Goal: Task Accomplishment & Management: Complete application form

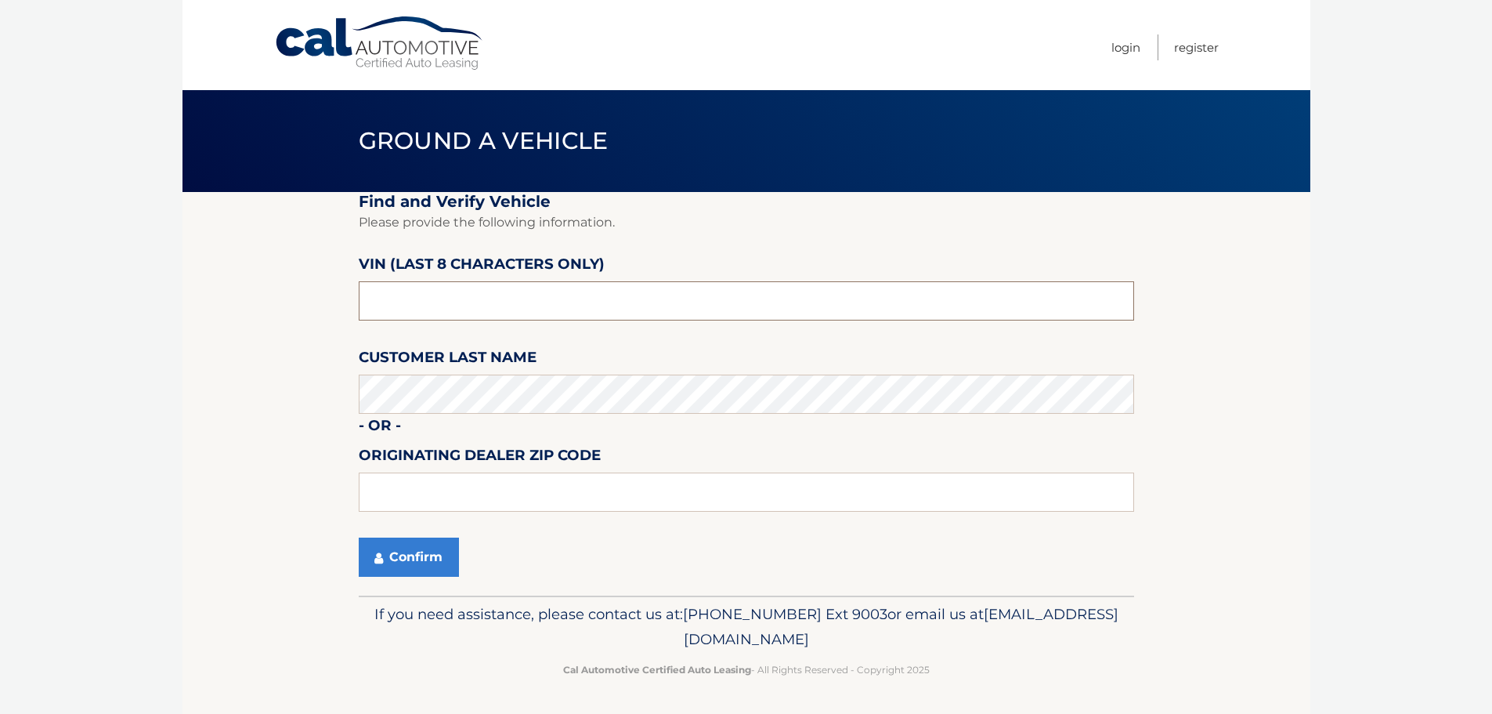
click at [559, 302] on input "text" at bounding box center [747, 300] width 776 height 39
type input "NM164139"
click at [403, 551] on button "Confirm" at bounding box center [409, 556] width 100 height 39
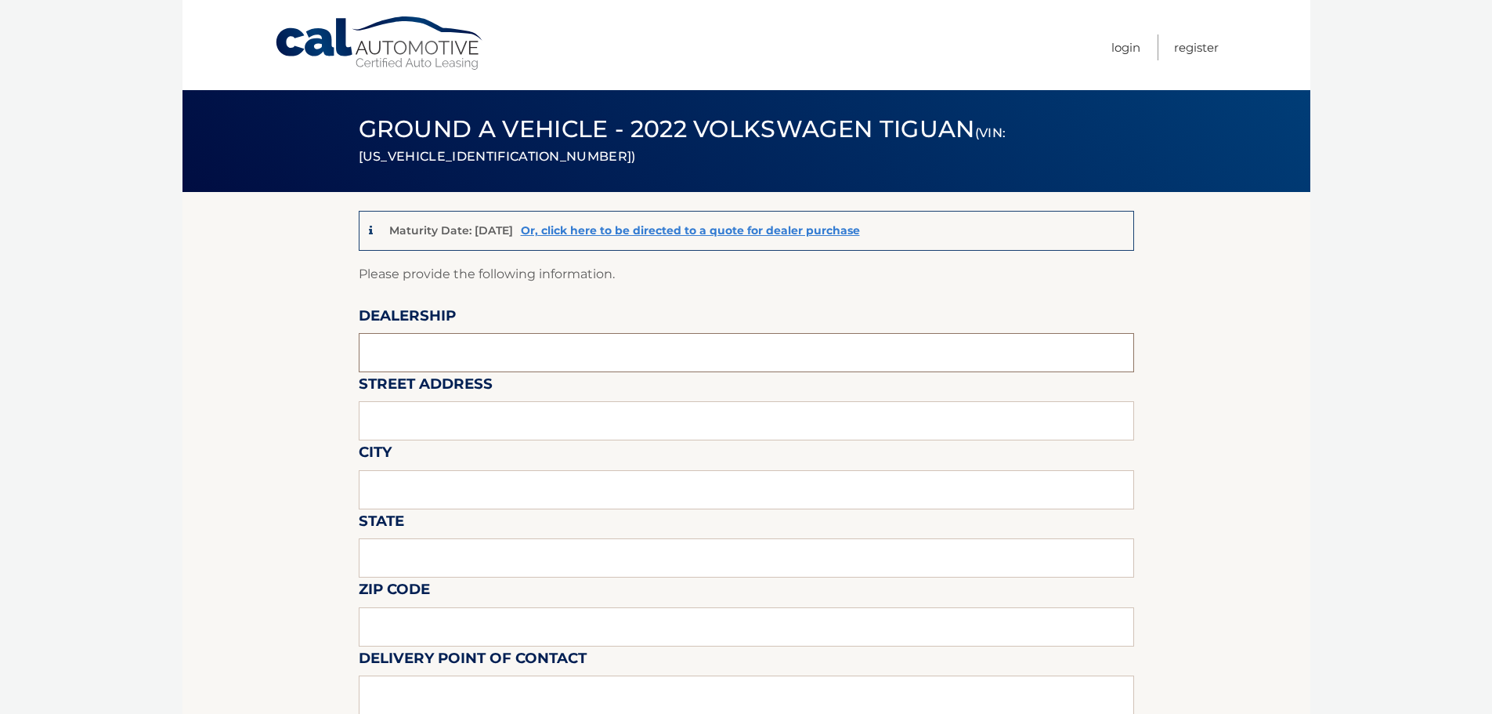
click at [541, 363] on input "text" at bounding box center [747, 352] width 776 height 39
type input "[PERSON_NAME] VOLVO CARS COCONUT CREEK"
type input "[STREET_ADDRESS]"
type input "[GEOGRAPHIC_DATA]"
type input "FL"
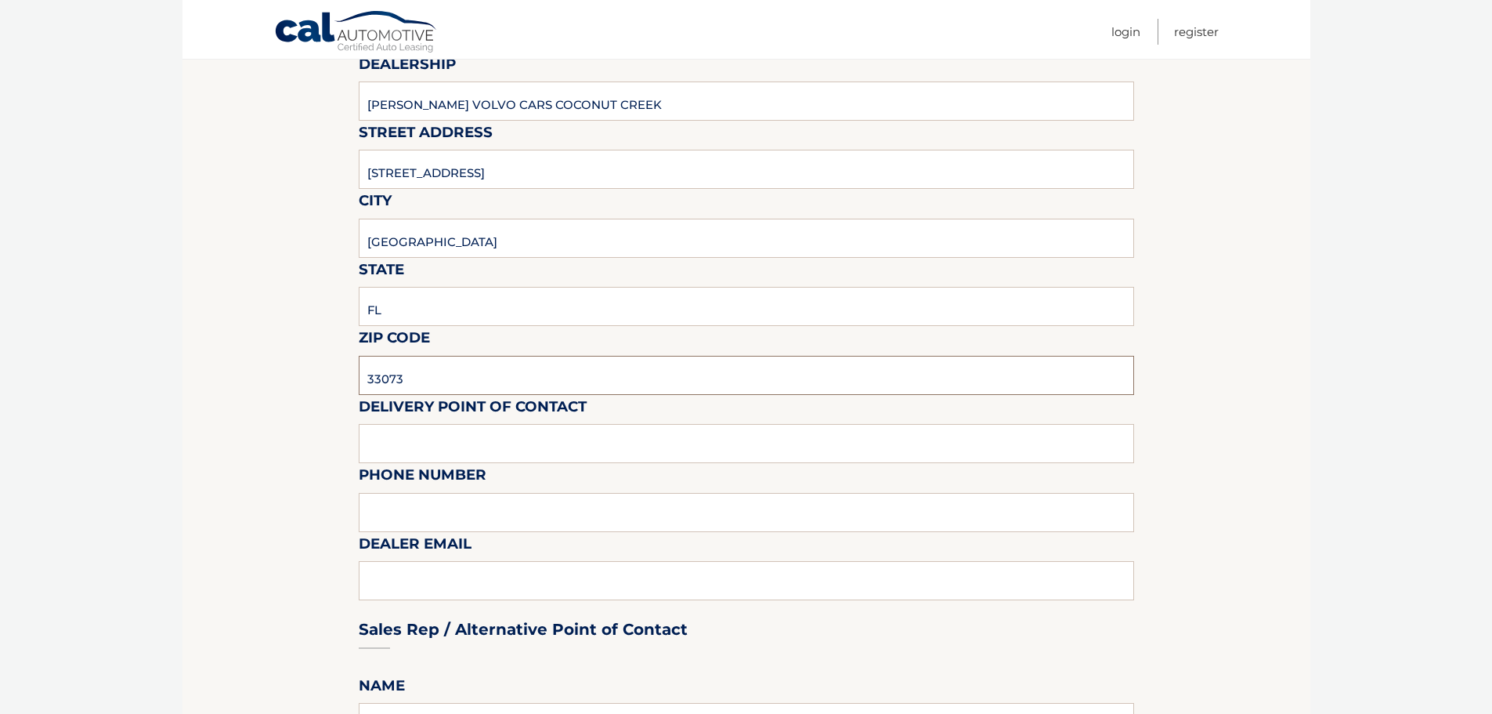
scroll to position [313, 0]
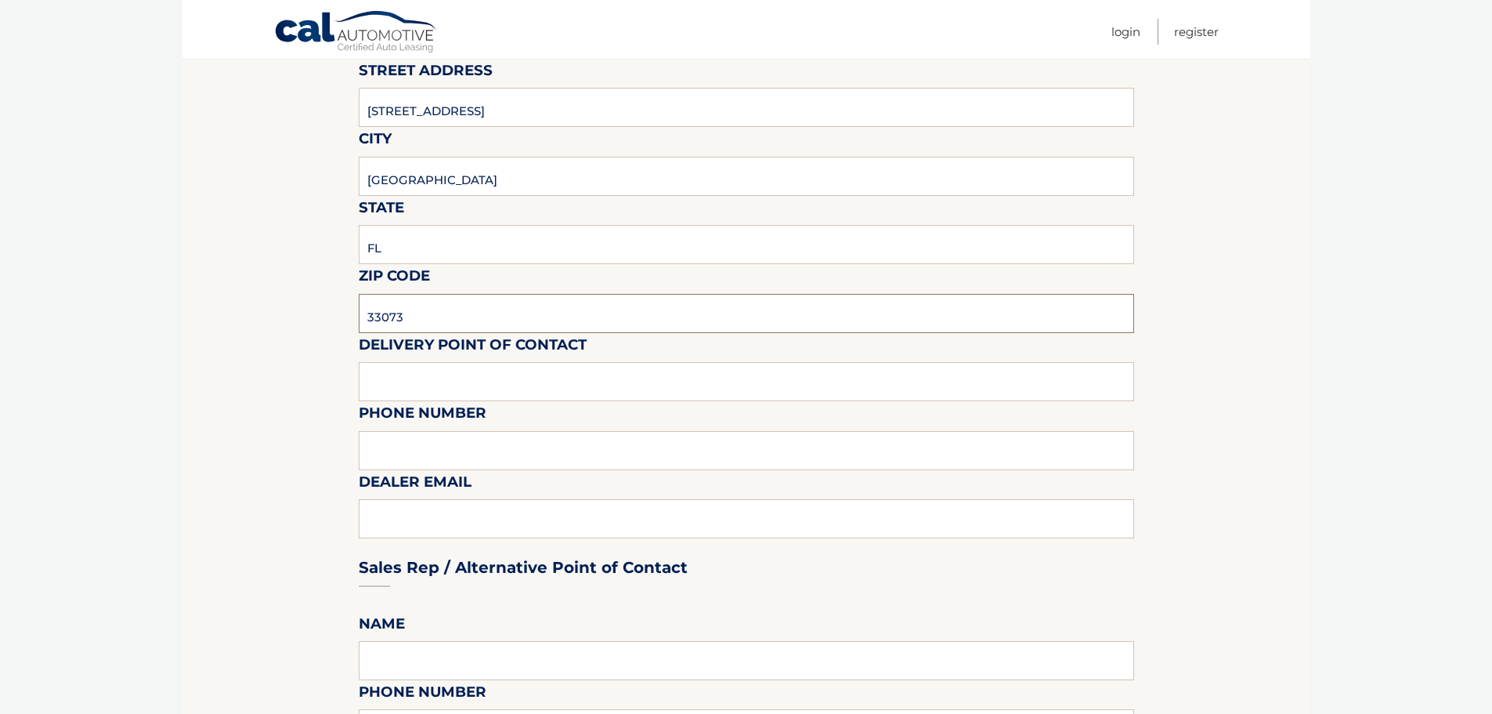
type input "33073"
type input "VOLVO SALES FRONT DESK"
type input "9545903760"
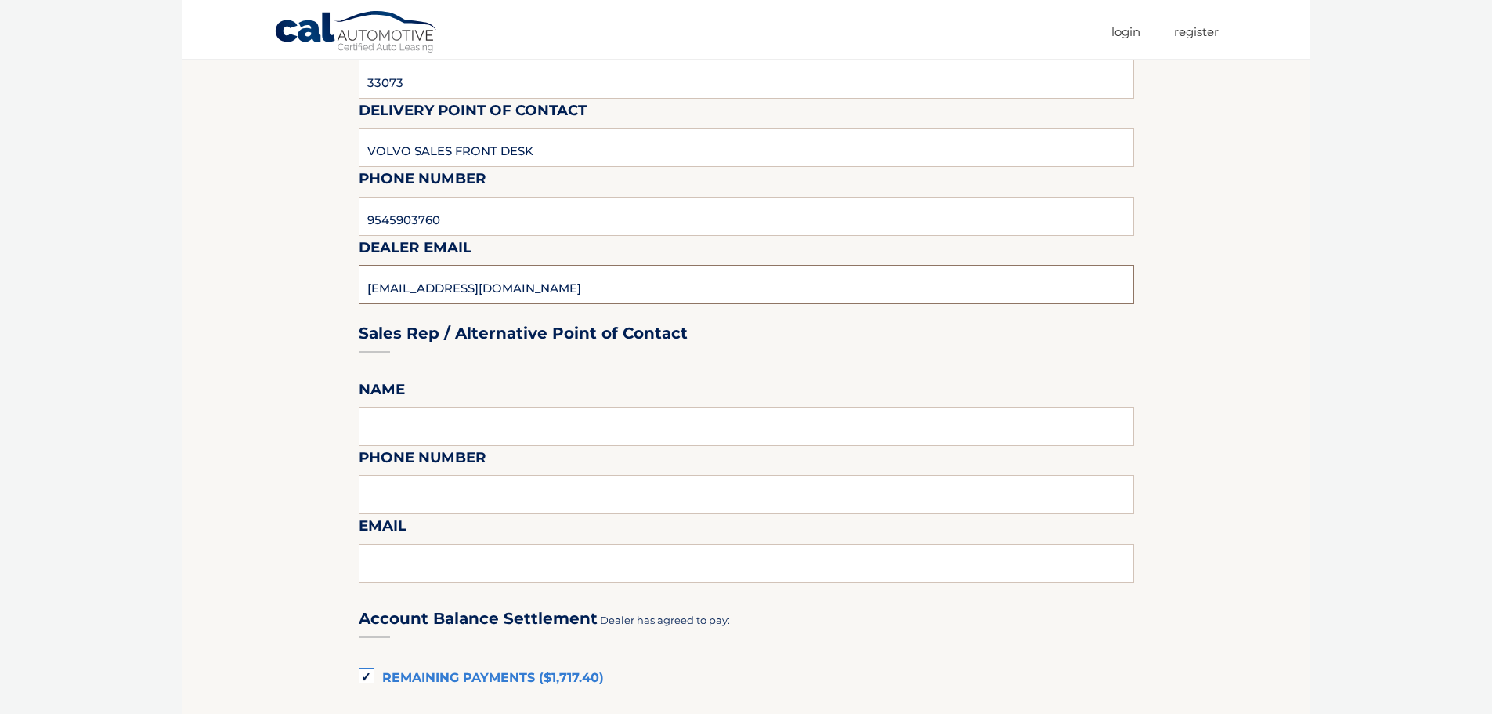
scroll to position [548, 0]
type input "[EMAIL_ADDRESS][DOMAIN_NAME]"
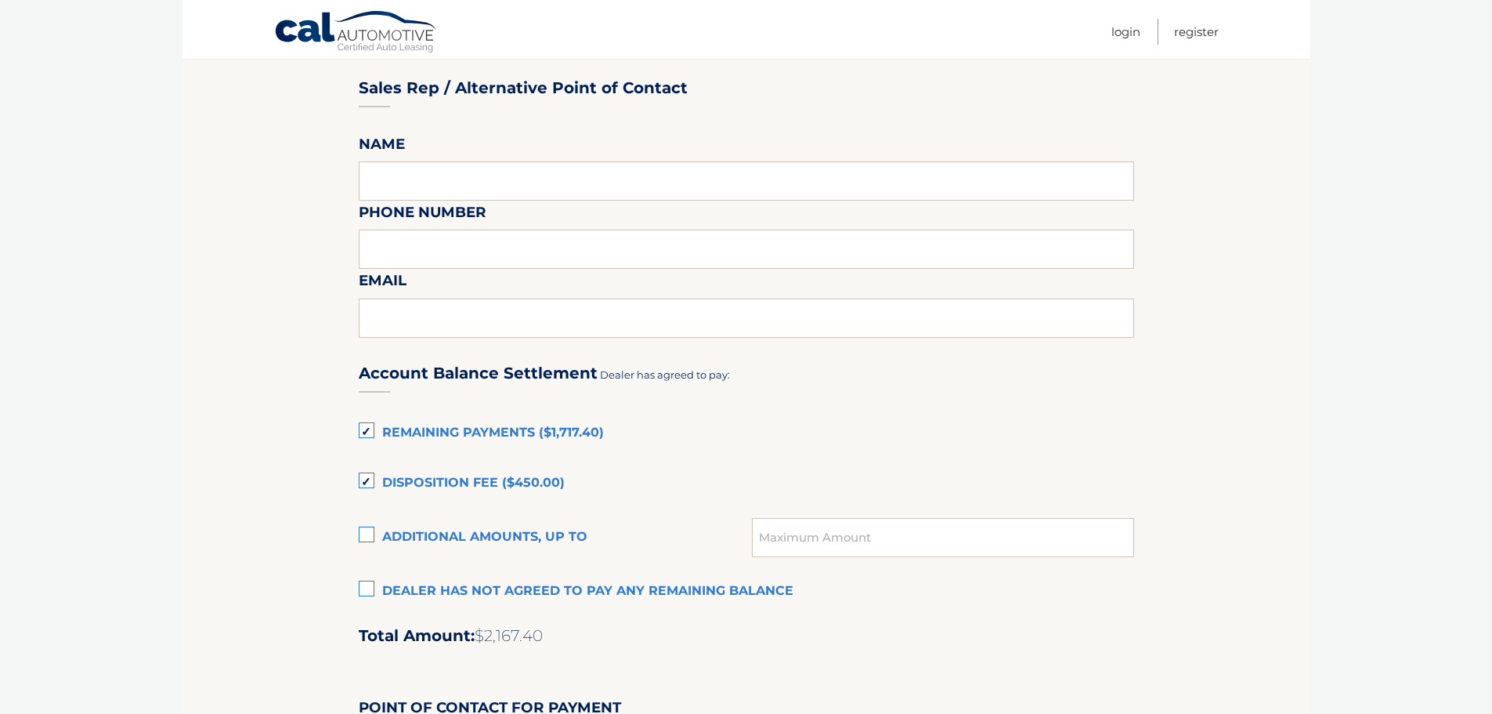
scroll to position [862, 0]
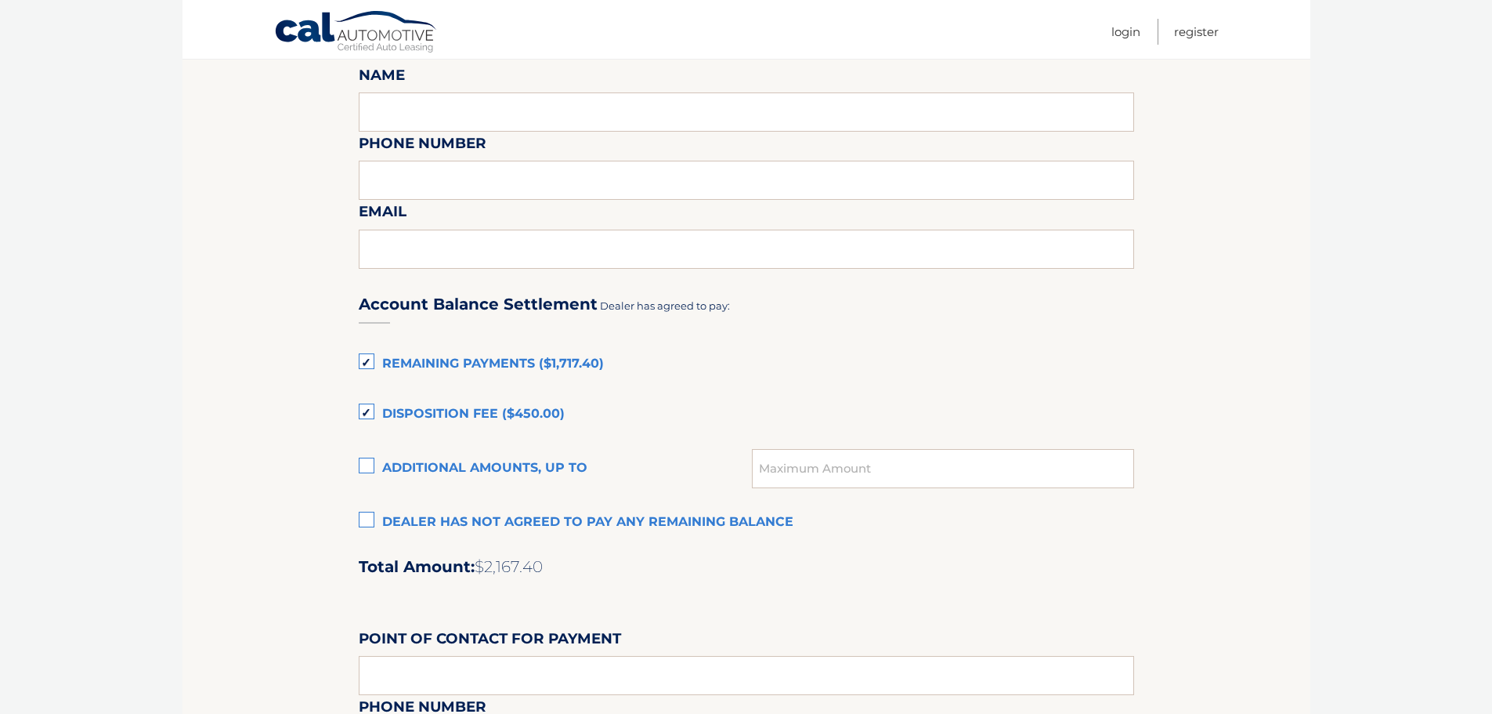
click at [372, 414] on label "Disposition Fee ($450.00)" at bounding box center [747, 414] width 776 height 31
click at [0, 0] on input "Disposition Fee ($450.00)" at bounding box center [0, 0] width 0 height 0
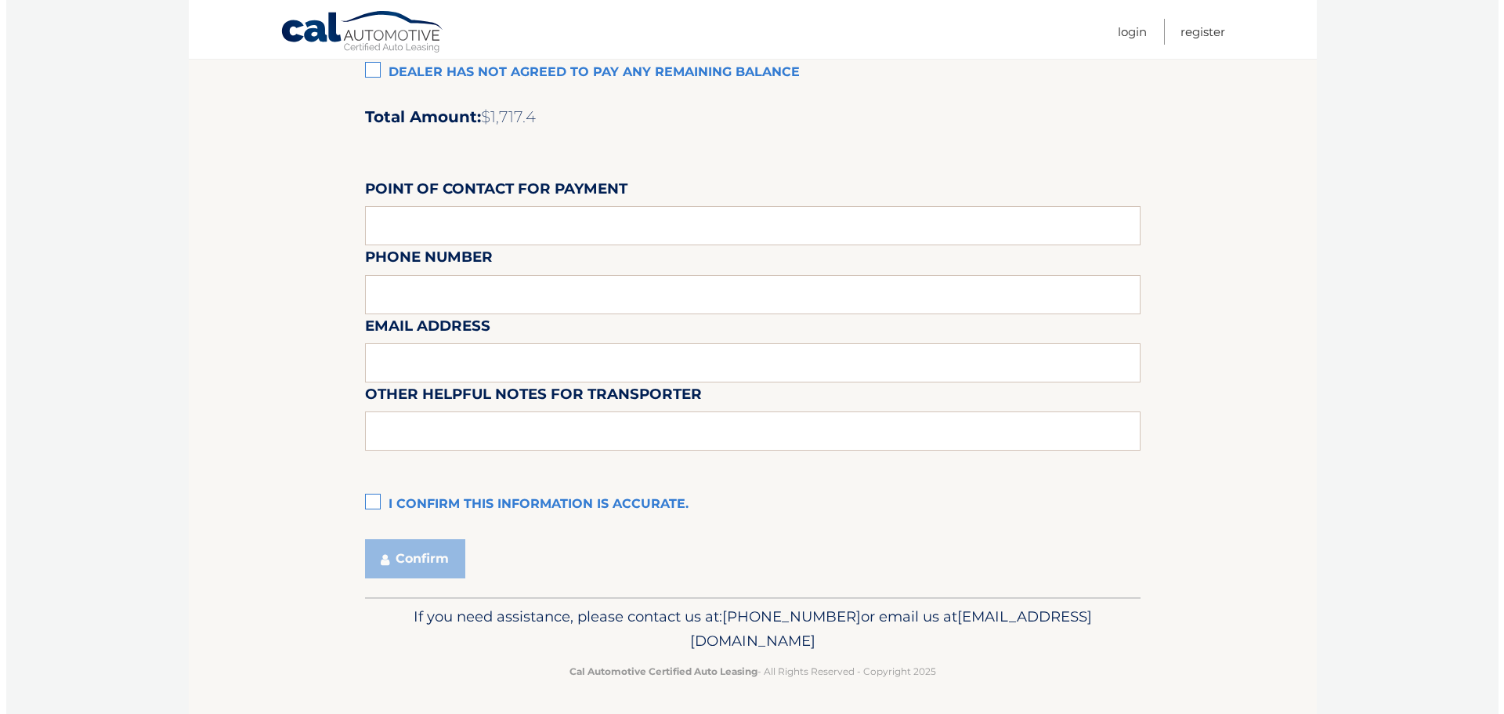
scroll to position [1314, 0]
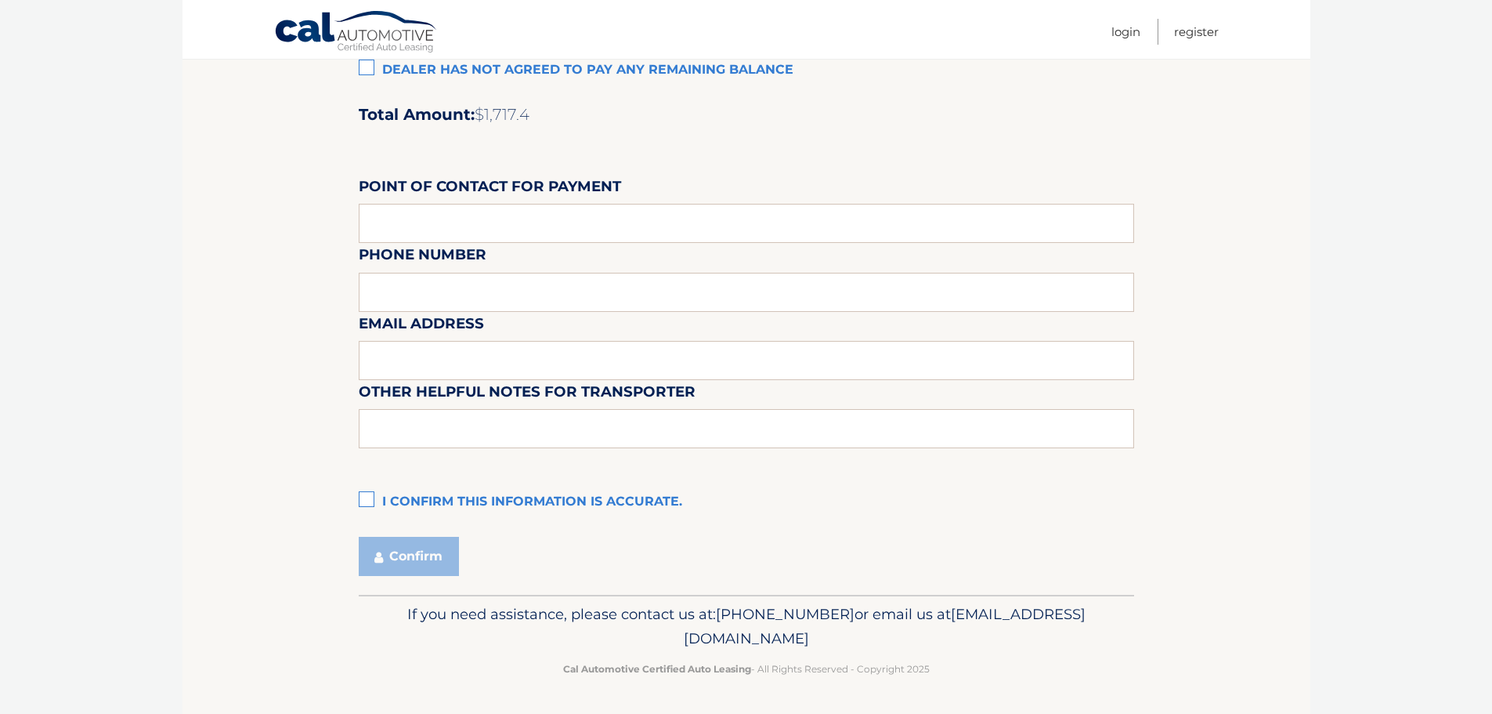
click at [371, 497] on label "I confirm this information is accurate." at bounding box center [747, 501] width 776 height 31
click at [0, 0] on input "I confirm this information is accurate." at bounding box center [0, 0] width 0 height 0
click at [428, 562] on button "Confirm" at bounding box center [409, 556] width 100 height 39
